Goal: Book appointment/travel/reservation

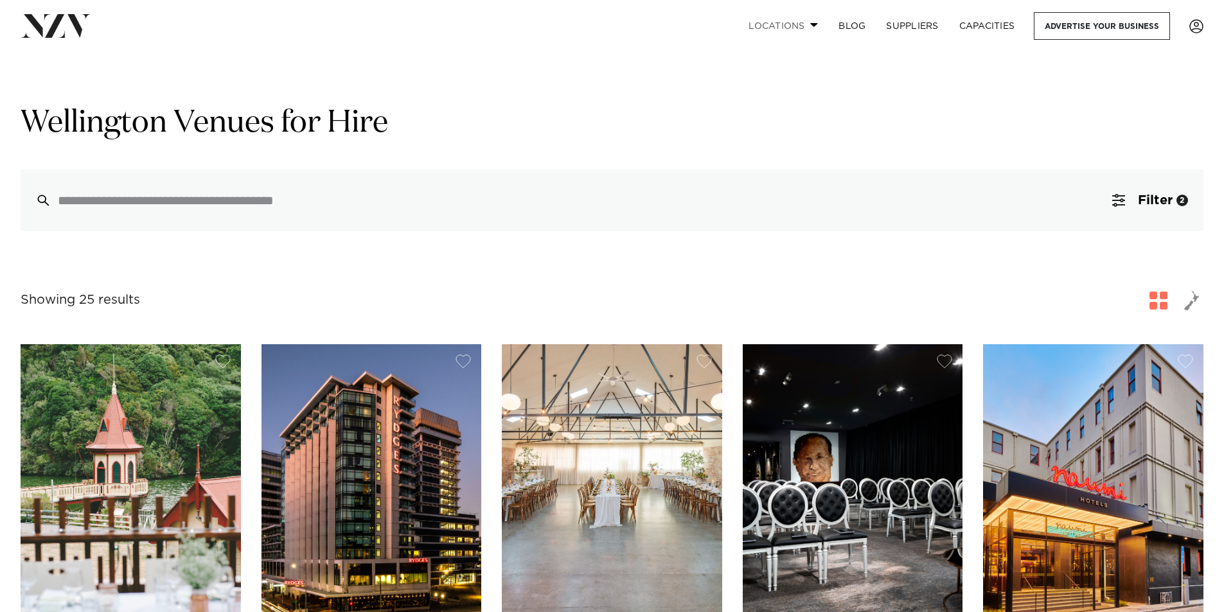
click at [811, 20] on link "Locations" at bounding box center [783, 26] width 90 height 28
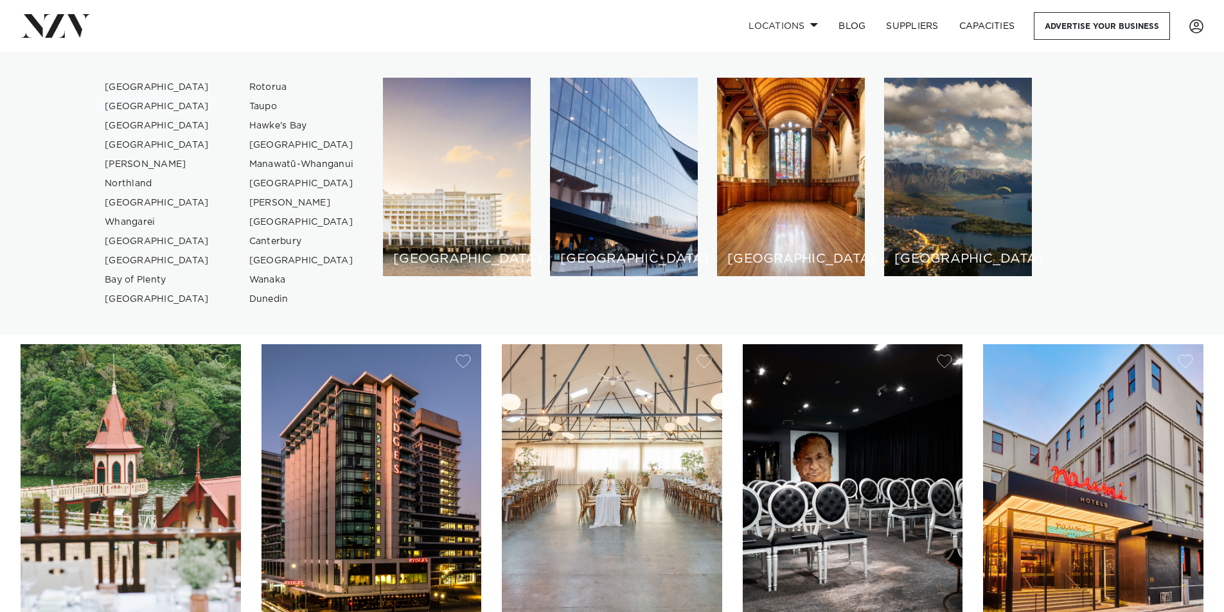
click at [111, 98] on link "[GEOGRAPHIC_DATA]" at bounding box center [156, 106] width 125 height 19
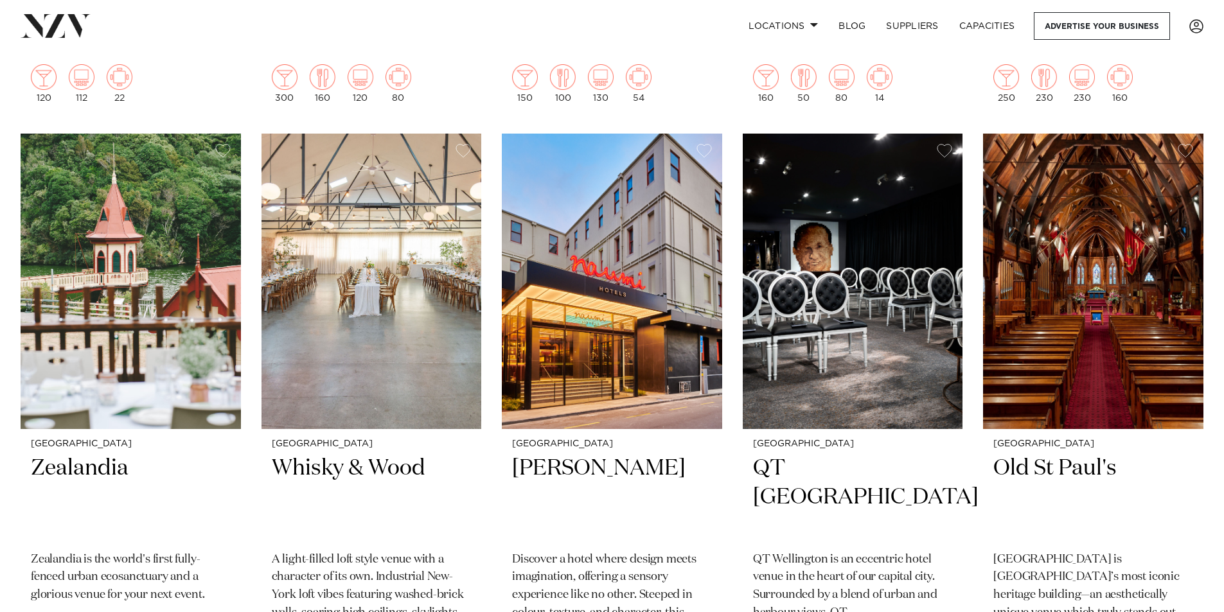
scroll to position [1007, 0]
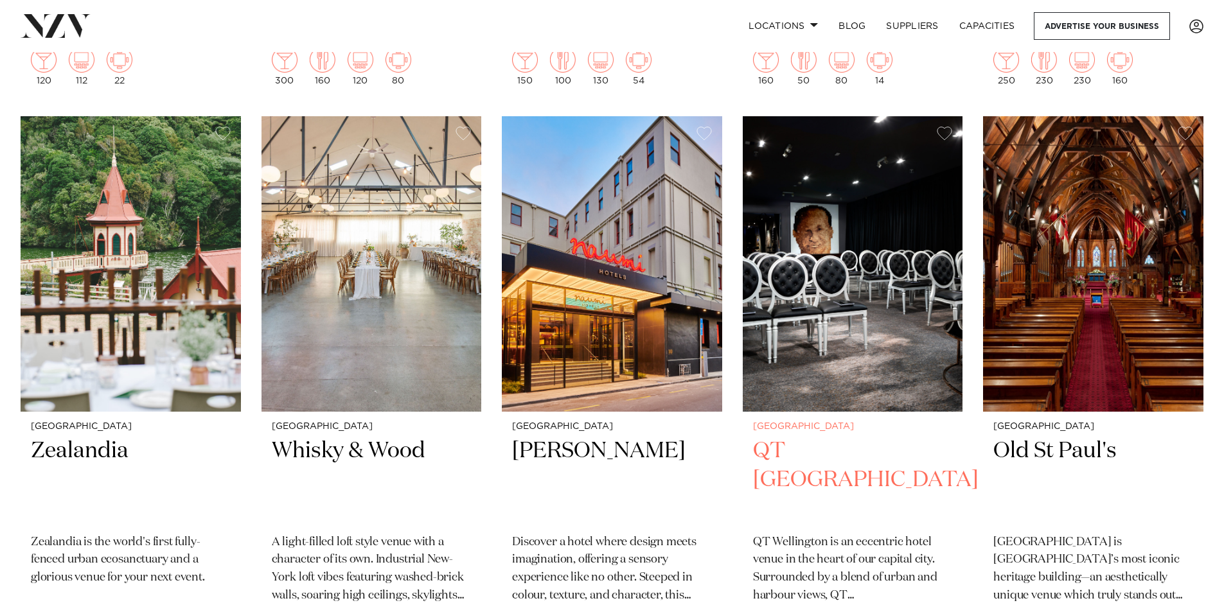
click at [778, 429] on small "[GEOGRAPHIC_DATA]" at bounding box center [853, 427] width 200 height 10
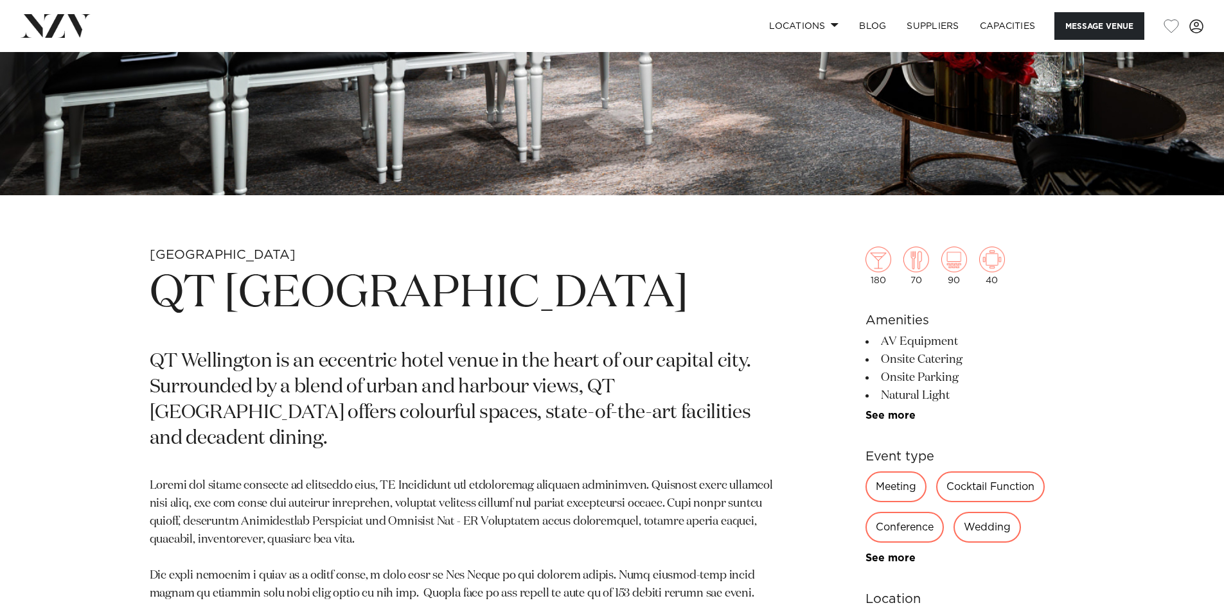
scroll to position [535, 0]
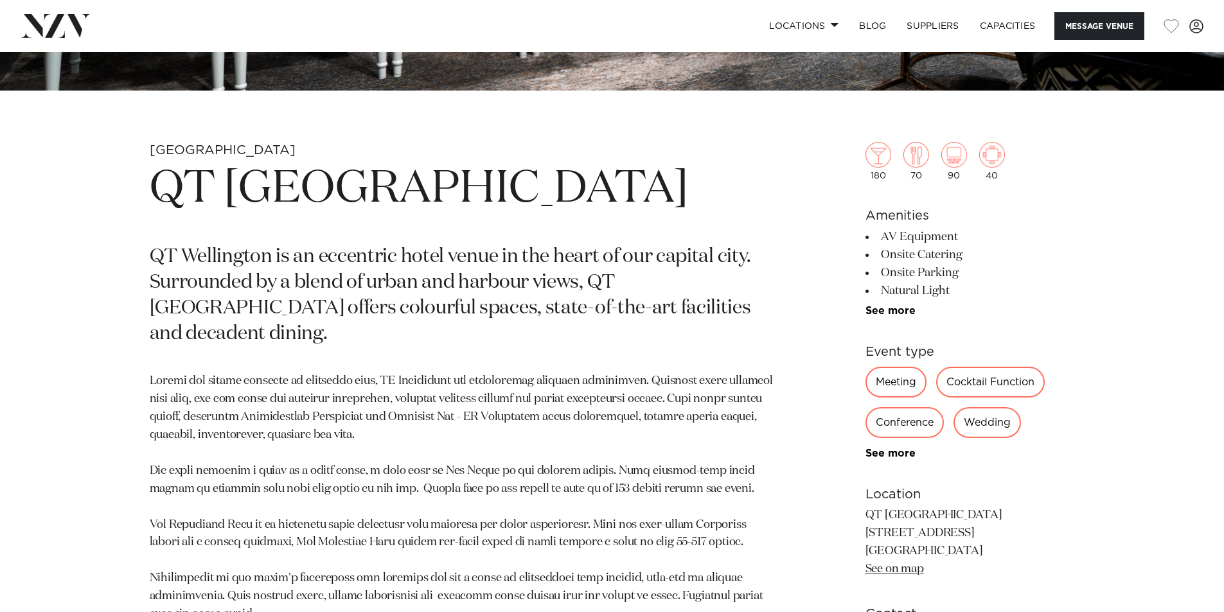
click at [988, 427] on div "Wedding" at bounding box center [986, 422] width 67 height 31
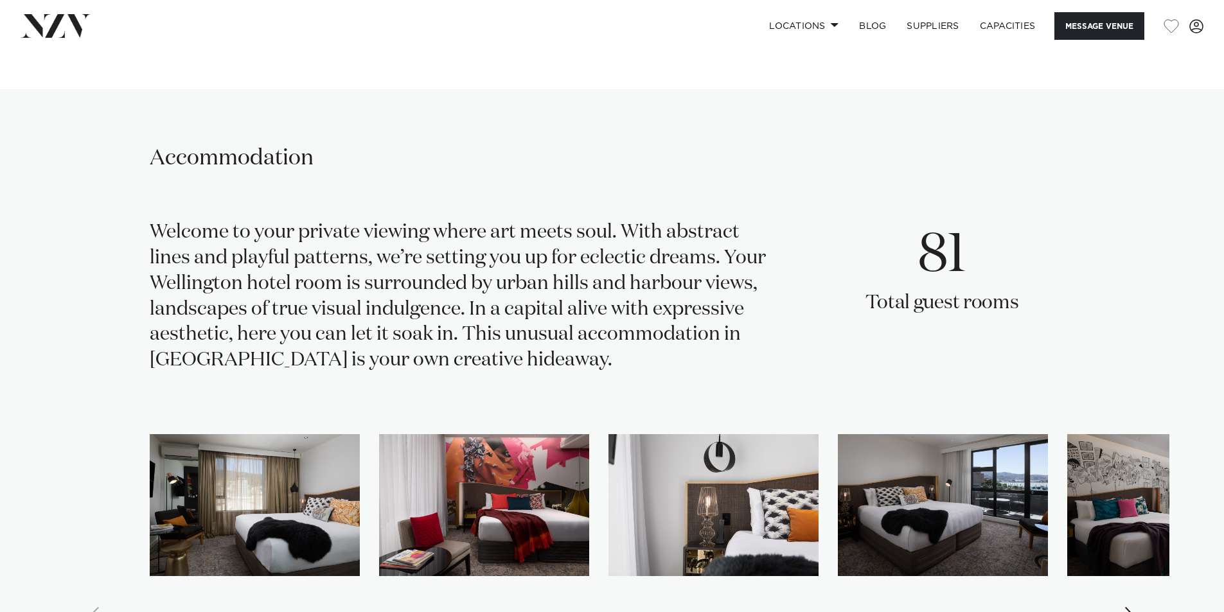
scroll to position [2356, 0]
